Goal: Task Accomplishment & Management: Use online tool/utility

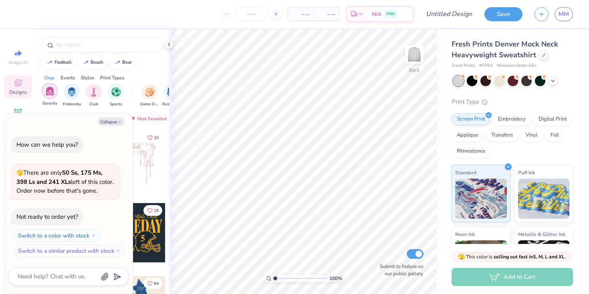
click at [51, 93] on img "filter for Sorority" at bounding box center [49, 91] width 9 height 9
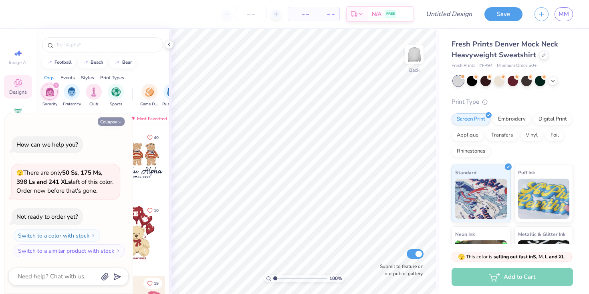
click at [119, 123] on icon "button" at bounding box center [119, 122] width 5 height 5
type textarea "x"
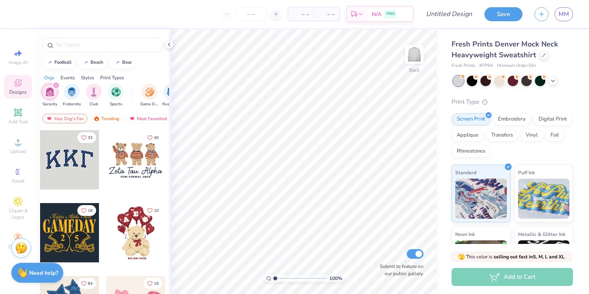
scroll to position [30, 0]
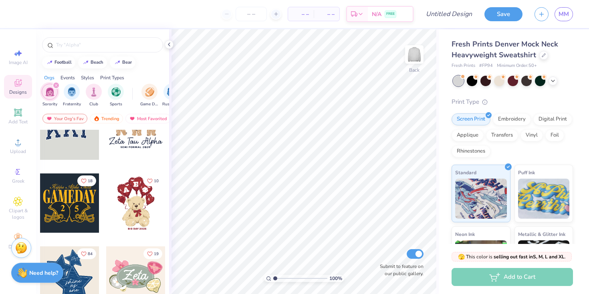
click at [73, 138] on div at bounding box center [69, 130] width 59 height 59
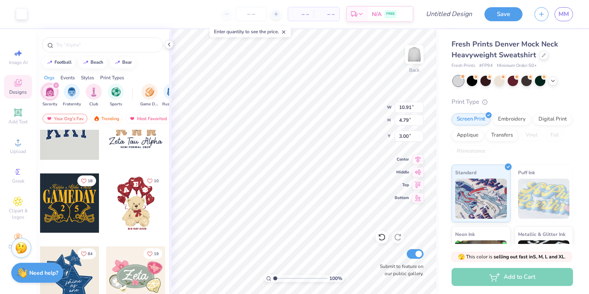
type input "10.72"
type input "4.57"
type input "3.09"
type input "10.91"
type input "4.79"
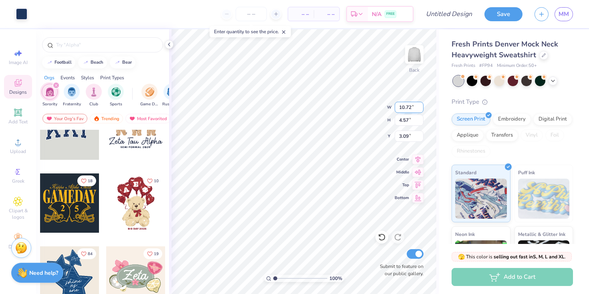
type input "3.00"
click at [286, 31] on line at bounding box center [284, 32] width 3 height 3
type input "10.63"
type input "4.44"
type input "3.12"
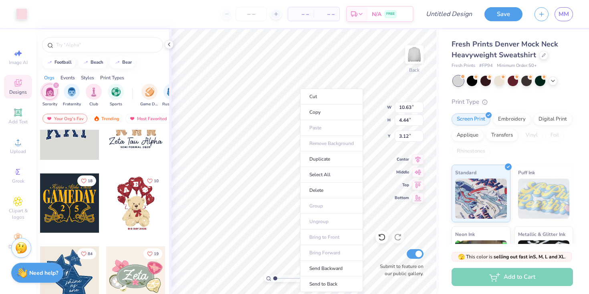
type input "10.72"
type input "4.57"
type input "3.09"
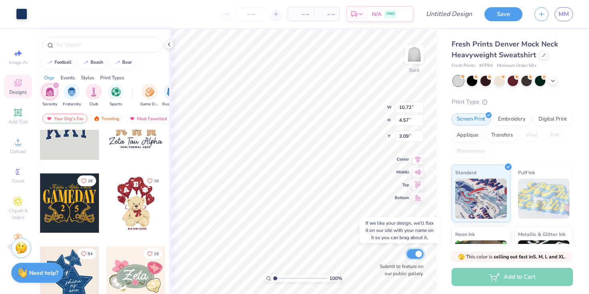
click at [419, 254] on input "Submit to feature on our public gallery." at bounding box center [415, 254] width 17 height 10
checkbox input "false"
click at [515, 122] on div "Embroidery" at bounding box center [512, 118] width 38 height 12
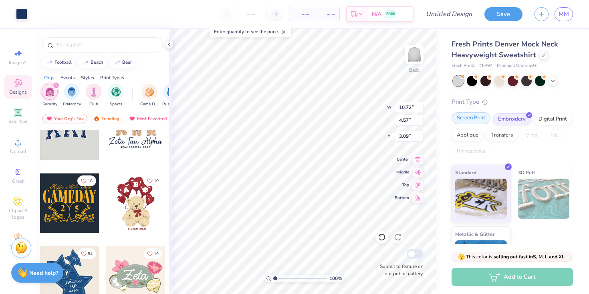
click at [476, 116] on div "Screen Print" at bounding box center [471, 118] width 39 height 12
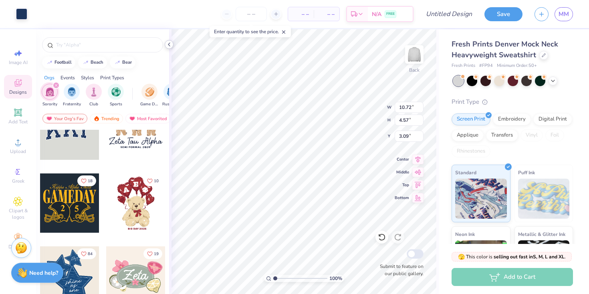
click at [170, 47] on icon at bounding box center [169, 44] width 6 height 6
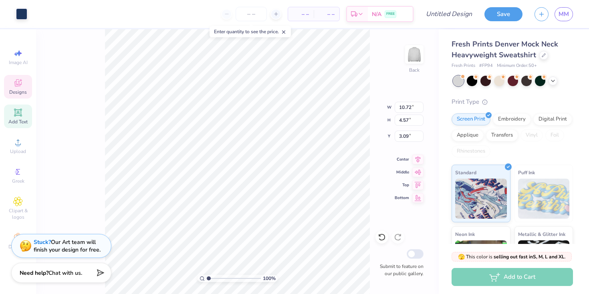
click at [17, 115] on icon at bounding box center [18, 112] width 6 height 6
type input "5.84"
type input "1.69"
type input "9.15"
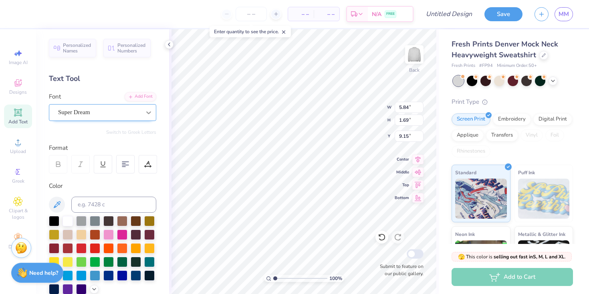
type textarea "DLC"
click at [148, 110] on icon at bounding box center [149, 113] width 8 height 8
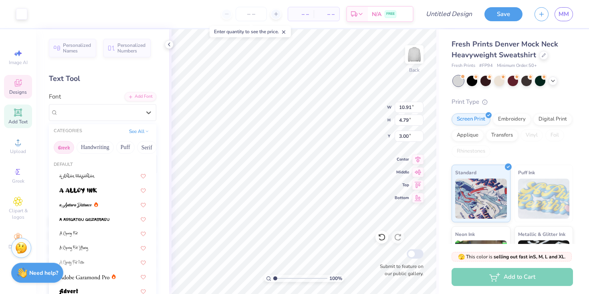
click at [66, 146] on button "Greek" at bounding box center [64, 147] width 20 height 13
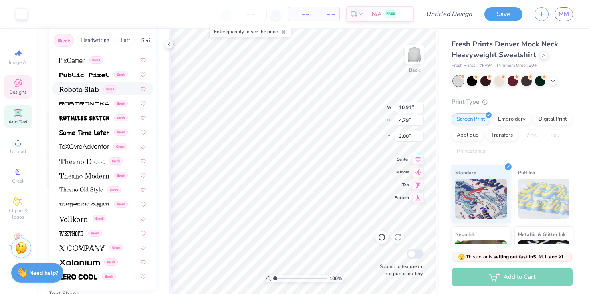
scroll to position [172, 0]
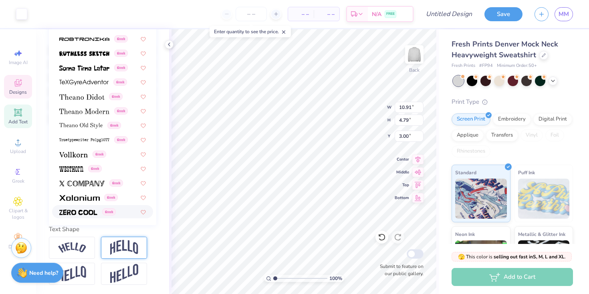
click at [119, 243] on img at bounding box center [124, 247] width 28 height 15
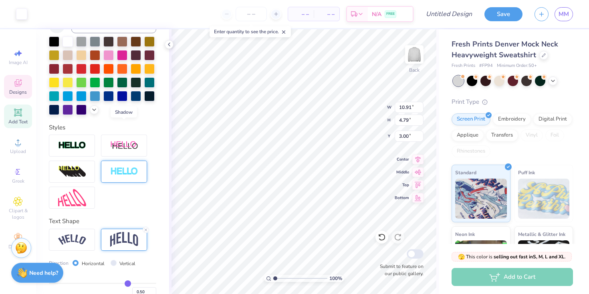
scroll to position [219, 0]
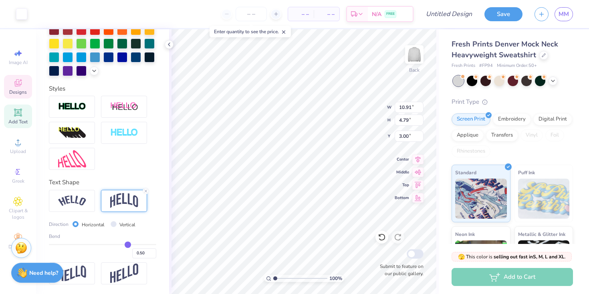
type input "0.49"
type input "0.48"
type input "0.47"
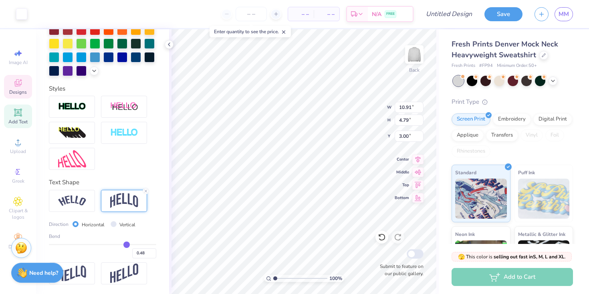
type input "0.47"
type input "0.46"
type input "0.45"
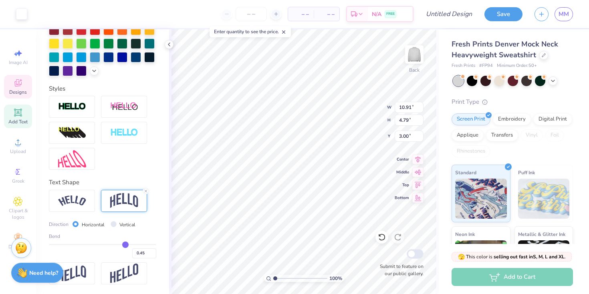
type input "0.44"
type input "0.43"
type input "0.42"
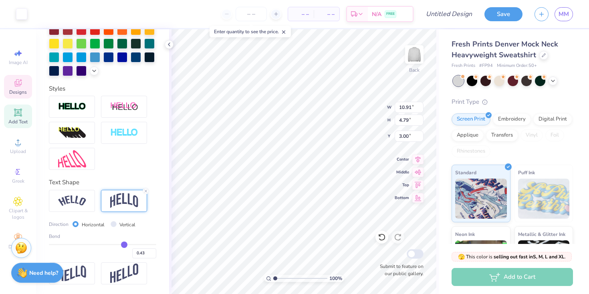
type input "0.42"
type input "0.41"
type input "0.4"
type input "0.40"
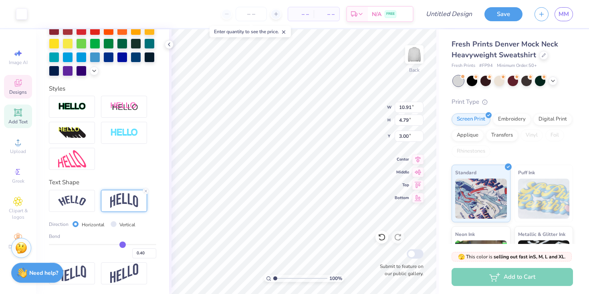
type input "0.39"
type input "0.38"
type input "0.37"
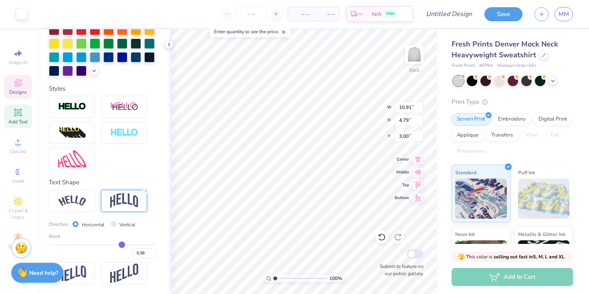
type input "0.37"
type input "0.36"
type input "0.35"
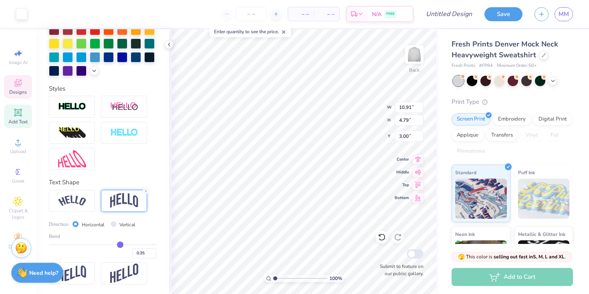
type input "0.34"
type input "0.33"
type input "0.32"
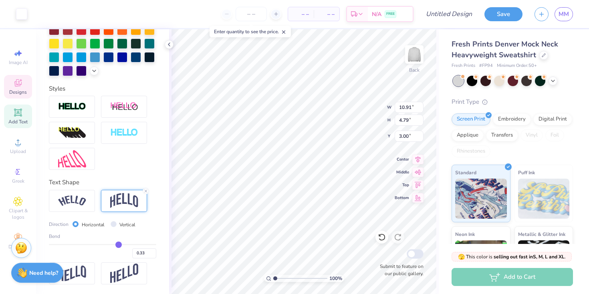
type input "0.32"
type input "0.31"
type input "0.3"
type input "0.30"
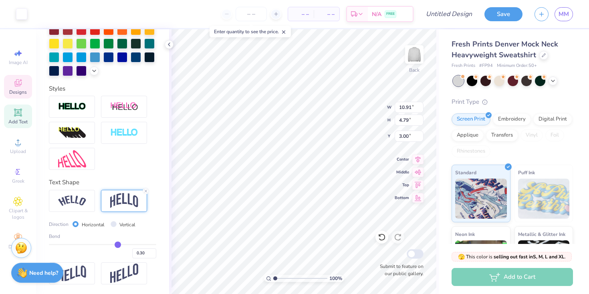
type input "0.29"
type input "0.28"
type input "0.27"
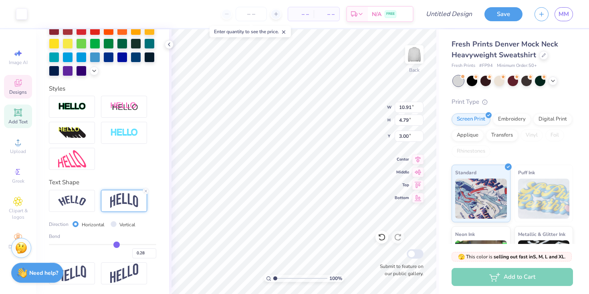
type input "0.27"
type input "0.26"
type input "0.24"
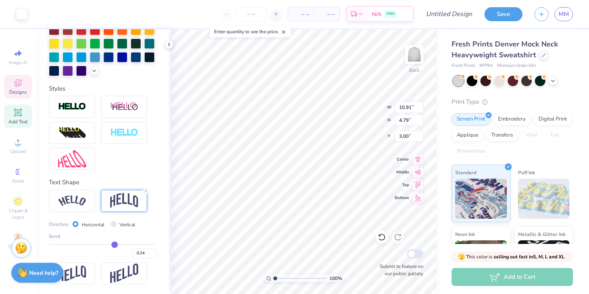
type input "0.23"
type input "0.22"
type input "0.2"
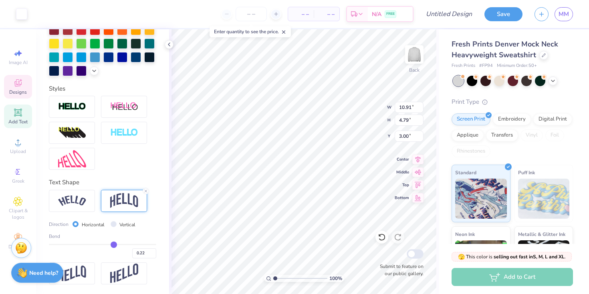
type input "0.20"
type input "0.19"
type input "0.18"
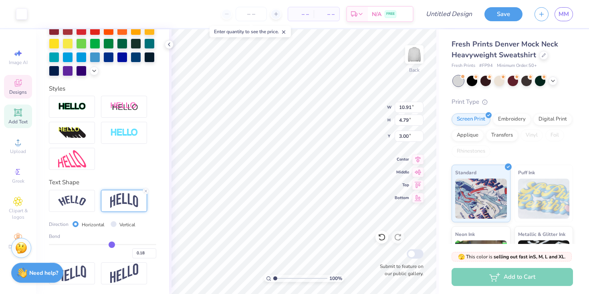
drag, startPoint x: 128, startPoint y: 246, endPoint x: 111, endPoint y: 247, distance: 16.1
click at [111, 245] on input "range" at bounding box center [102, 244] width 107 height 1
type input "0.15"
type input "0.14"
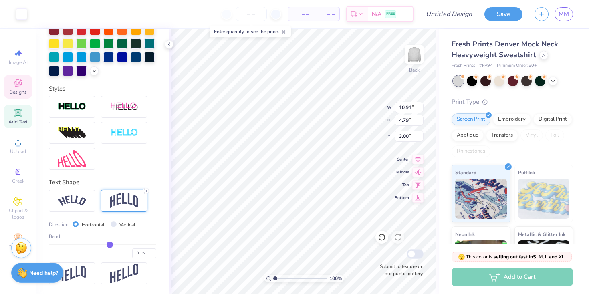
type input "0.14"
type input "0.16"
type input "0.18"
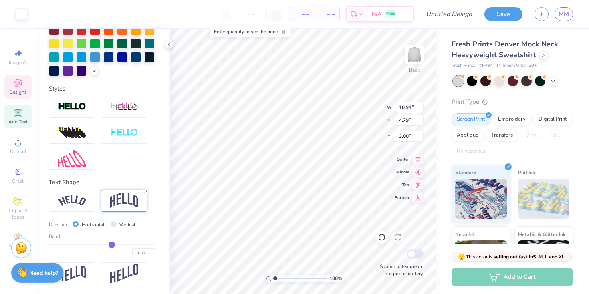
type input "0.21"
type input "0.24"
type input "0.26"
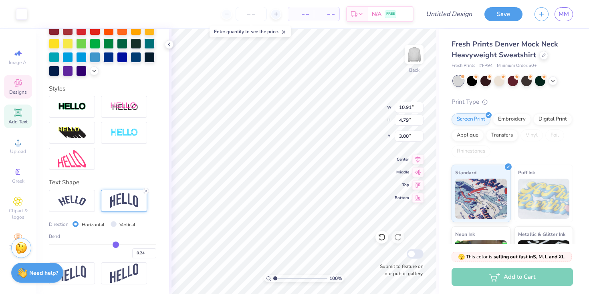
type input "0.26"
type input "0.27"
type input "0.28"
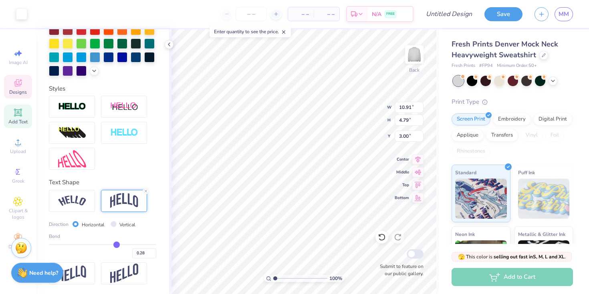
type input "0.29"
type input "0.3"
type input "0.30"
type input "0.31"
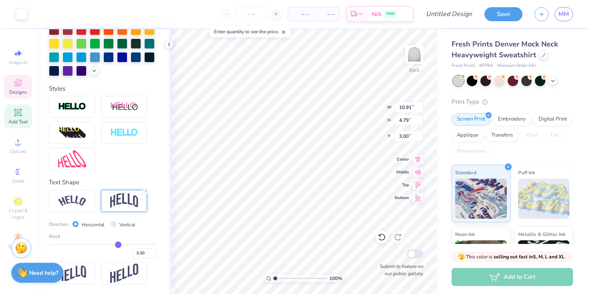
type input "0.31"
drag, startPoint x: 110, startPoint y: 245, endPoint x: 118, endPoint y: 246, distance: 8.1
type input "0.31"
click at [118, 245] on input "range" at bounding box center [102, 244] width 107 height 1
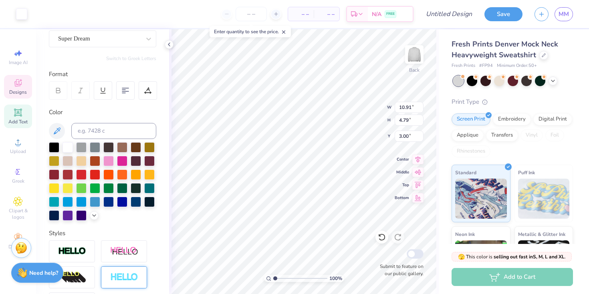
scroll to position [0, 0]
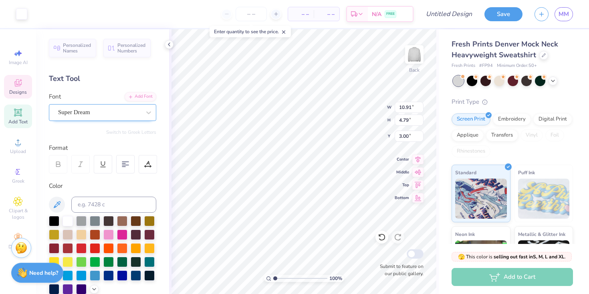
click at [107, 106] on div "Super Dream" at bounding box center [99, 112] width 84 height 12
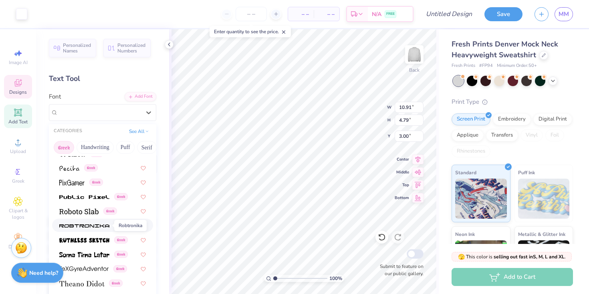
scroll to position [485, 0]
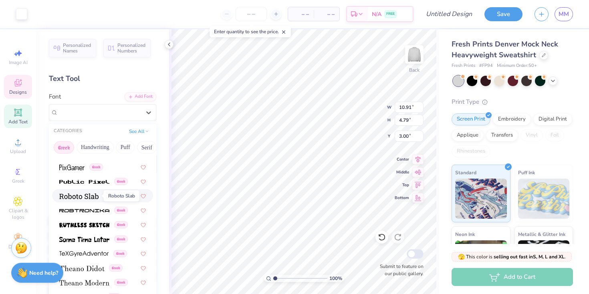
click at [88, 193] on span at bounding box center [78, 196] width 39 height 8
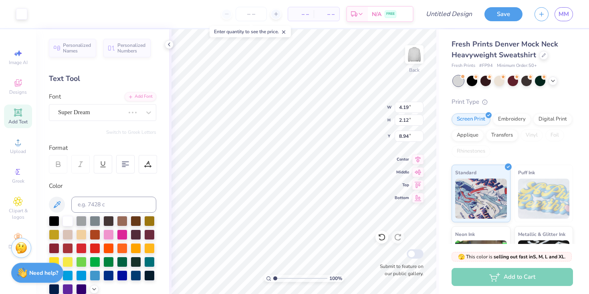
type input "4.19"
type input "2.12"
type input "8.94"
type input "4.24"
type input "2.24"
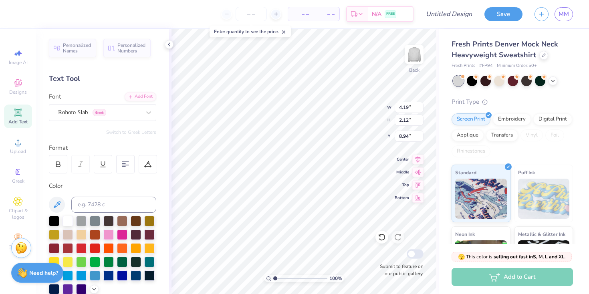
type input "8.88"
type input "10.72"
type input "4.57"
type input "3.09"
type input "4.24"
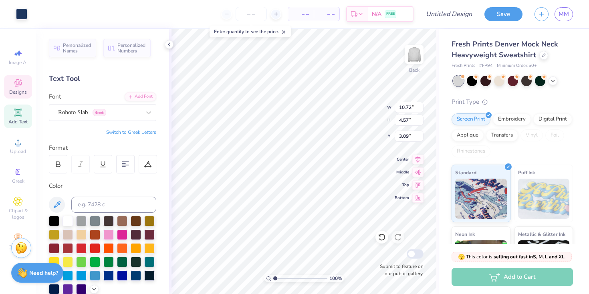
type input "2.24"
type input "8.88"
type input "10.72"
type input "4.57"
type input "3.09"
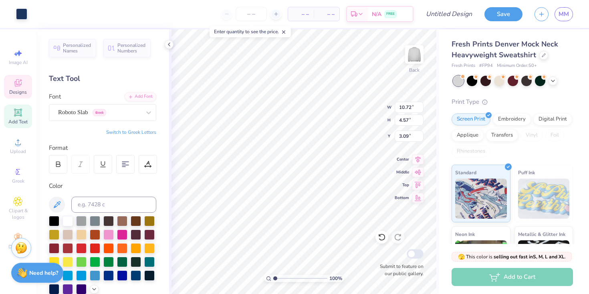
click at [14, 93] on span "Designs" at bounding box center [18, 92] width 18 height 6
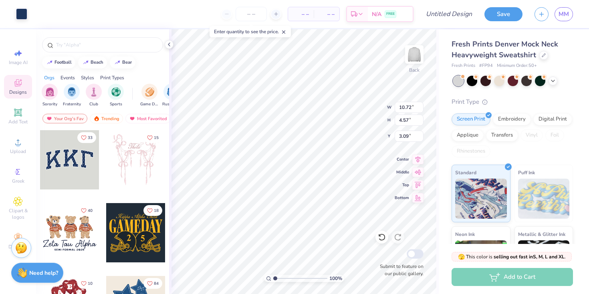
click at [86, 79] on div "Styles" at bounding box center [87, 77] width 13 height 7
click at [74, 92] on img "filter for Varsity" at bounding box center [71, 91] width 9 height 9
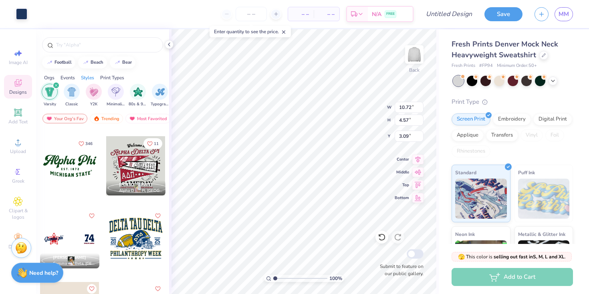
scroll to position [0, 0]
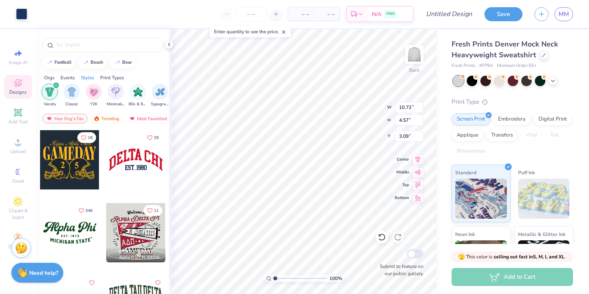
click at [121, 156] on div at bounding box center [135, 159] width 59 height 59
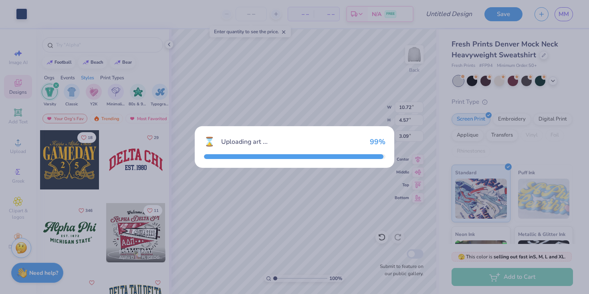
type input "9.43"
type input "4.00"
type input "3.00"
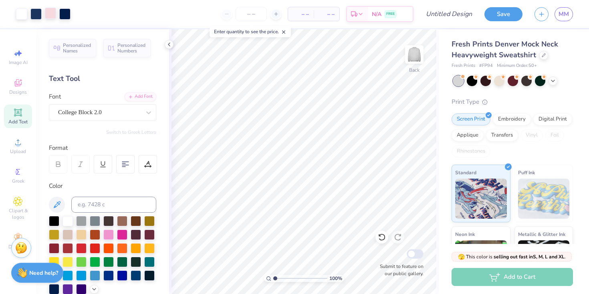
click at [51, 17] on div at bounding box center [50, 13] width 11 height 11
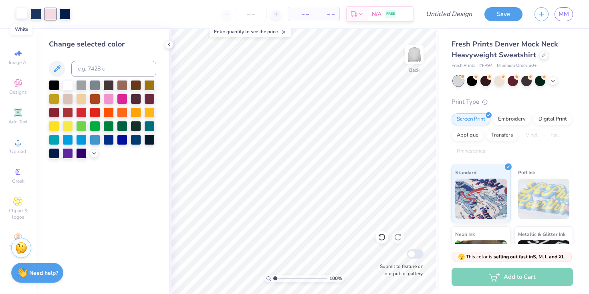
click at [24, 14] on div at bounding box center [21, 13] width 11 height 11
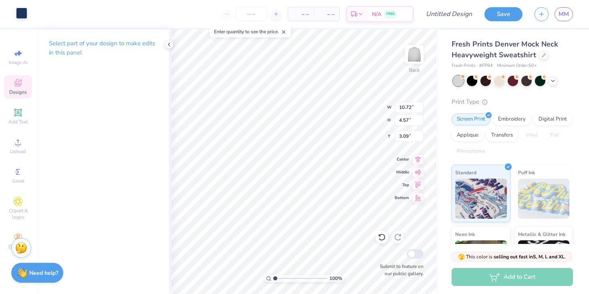
type input "4.24"
type input "2.24"
type input "8.88"
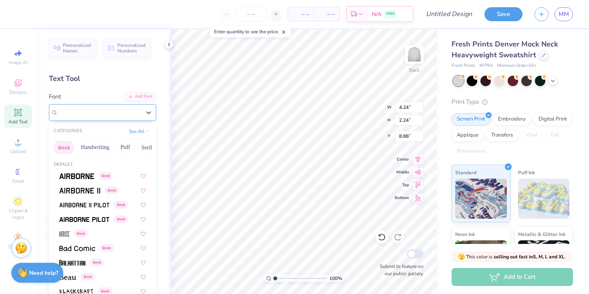
click at [141, 114] on div "Roboto Slab Greek" at bounding box center [99, 112] width 84 height 12
click at [73, 176] on img at bounding box center [76, 177] width 35 height 6
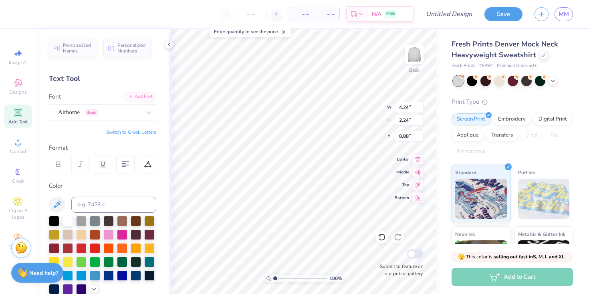
type input "2.29"
type input "8.86"
click at [90, 114] on div "Airborne Greek" at bounding box center [99, 112] width 84 height 12
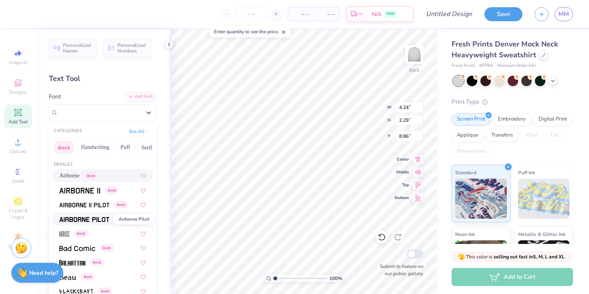
click at [85, 220] on img at bounding box center [84, 220] width 50 height 6
click at [82, 113] on div "Airborne Pilot Greek" at bounding box center [99, 112] width 84 height 12
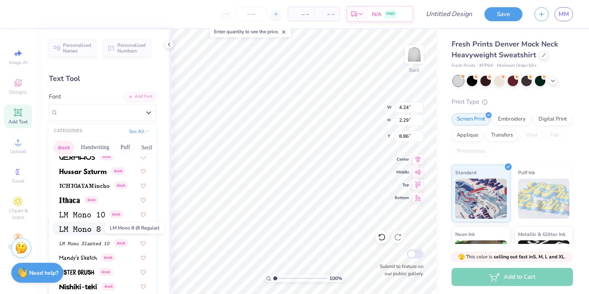
scroll to position [309, 0]
type input "10.72"
type input "4.57"
type input "3.09"
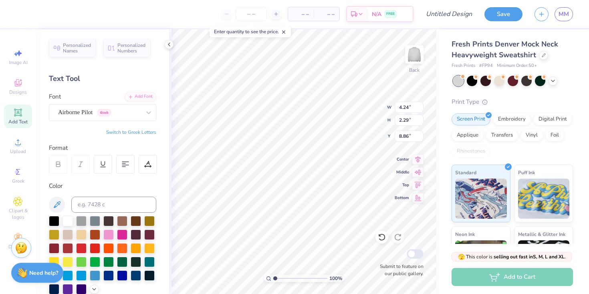
type input "2.59"
type input "6.96"
type input "3.75"
type input "1.13"
type input "3.00"
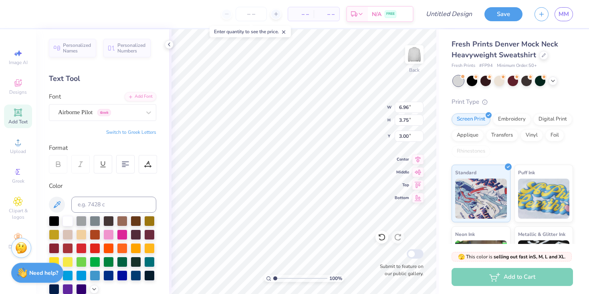
type input "3.80"
type input "0.90"
type input "6.75"
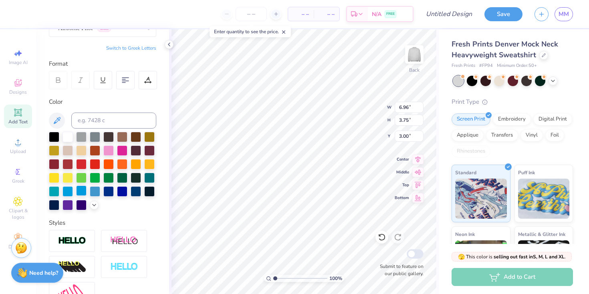
scroll to position [95, 0]
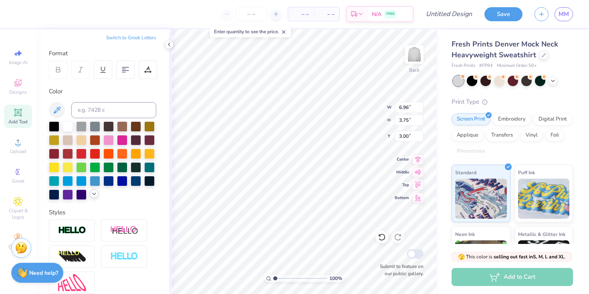
click at [93, 198] on div at bounding box center [102, 161] width 107 height 79
click at [93, 194] on icon at bounding box center [94, 194] width 6 height 6
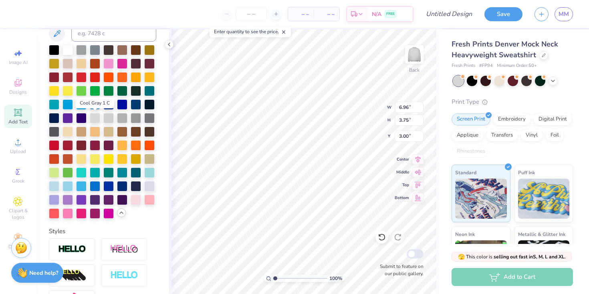
scroll to position [172, 0]
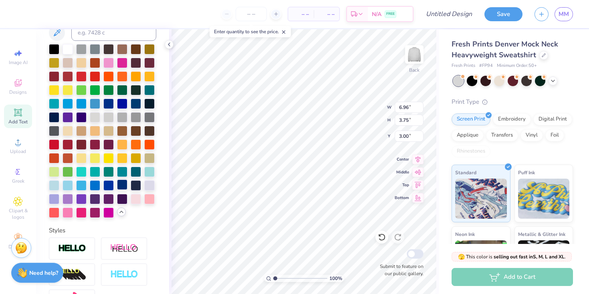
click at [122, 183] on div at bounding box center [122, 185] width 10 height 10
type input "9.46"
type input "5.10"
type input "3.00"
type input "8.86"
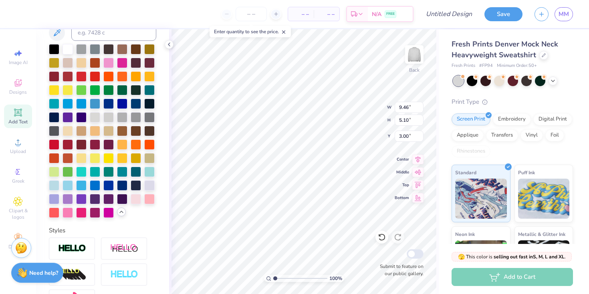
type input "4.77"
type input "3.80"
type input "0.90"
type input "7.77"
click at [122, 187] on div at bounding box center [122, 185] width 10 height 10
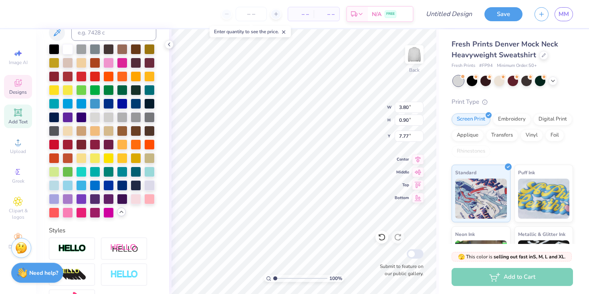
click at [158, 201] on div "Personalized Names Personalized Numbers Text Tool Add Font Font College Block 2…" at bounding box center [102, 161] width 133 height 265
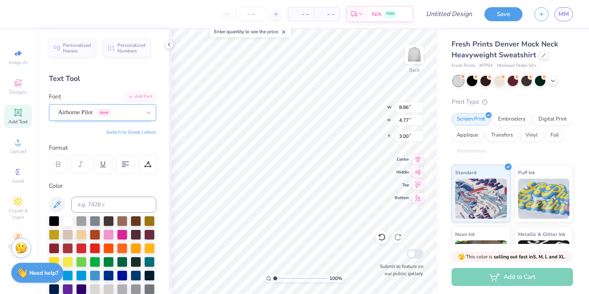
click at [114, 111] on div "Airborne Pilot Greek" at bounding box center [99, 112] width 84 height 12
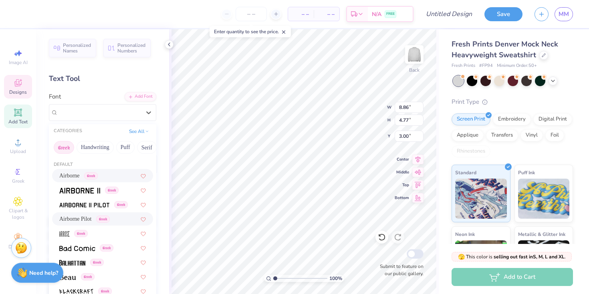
click at [16, 91] on span "Designs" at bounding box center [18, 92] width 18 height 6
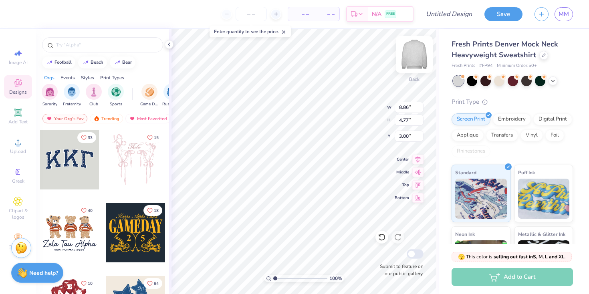
click at [413, 54] on img at bounding box center [415, 54] width 32 height 32
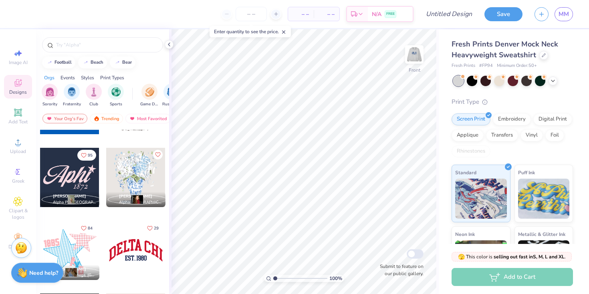
scroll to position [640, 0]
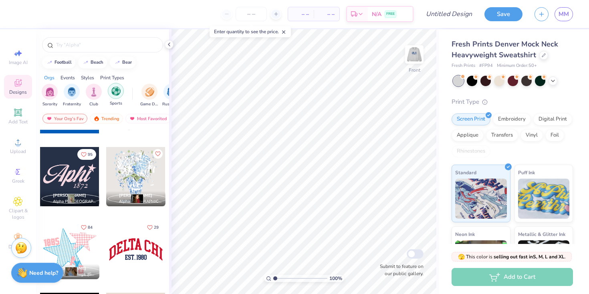
click at [109, 90] on div "filter for Sports" at bounding box center [116, 91] width 16 height 16
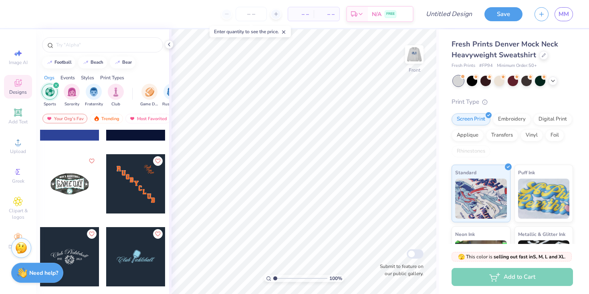
scroll to position [391, 0]
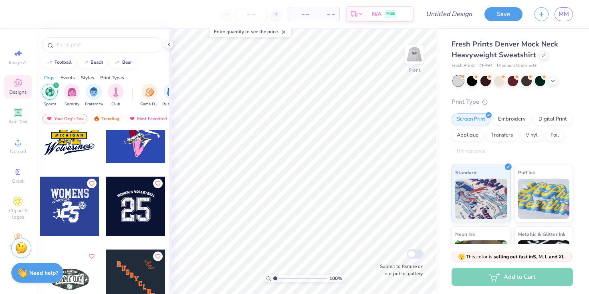
click at [138, 214] on div at bounding box center [135, 206] width 59 height 59
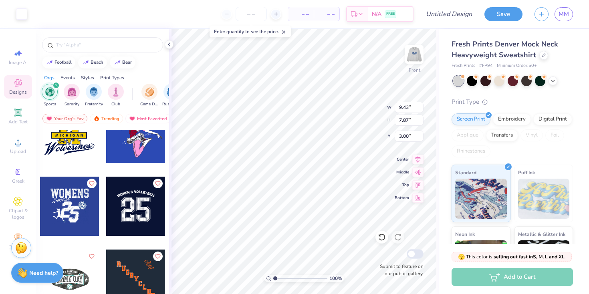
type input "8.31"
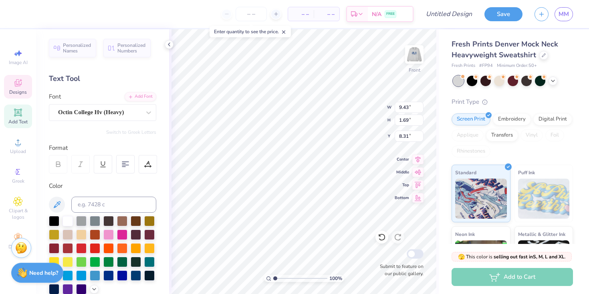
scroll to position [0, 0]
type textarea "[US_STATE] club lacrosse"
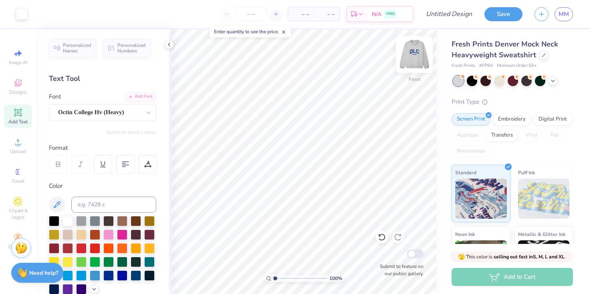
click at [403, 62] on img at bounding box center [415, 54] width 32 height 32
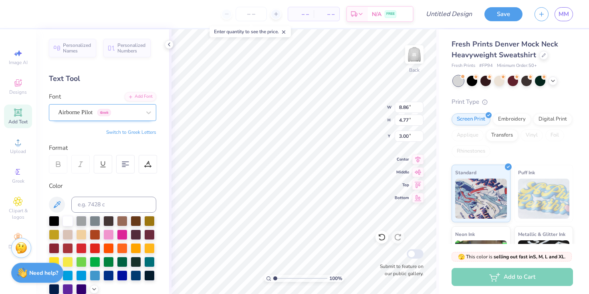
click at [140, 112] on div "Airborne Pilot Greek" at bounding box center [99, 112] width 84 height 12
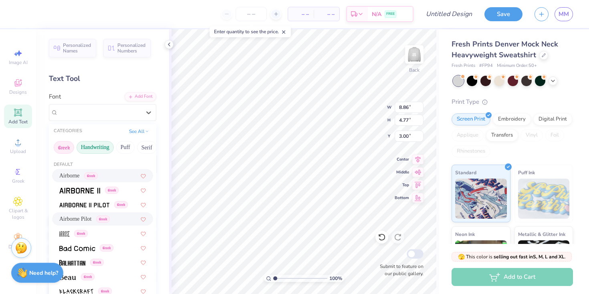
click at [95, 147] on button "Handwriting" at bounding box center [95, 147] width 37 height 13
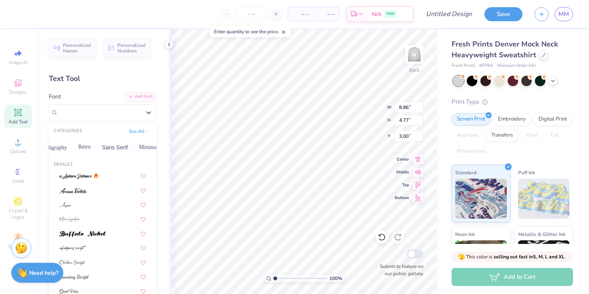
scroll to position [0, 181]
click at [104, 113] on div "Airborne Pilot Greek" at bounding box center [99, 112] width 83 height 9
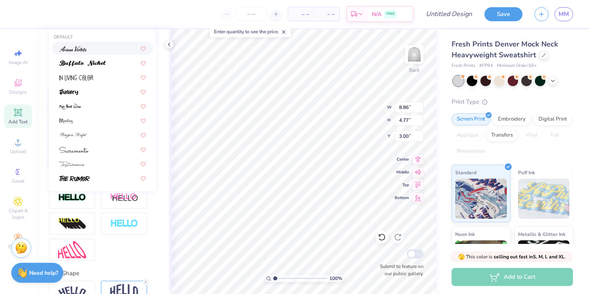
scroll to position [128, 0]
type input "o"
